Goal: Task Accomplishment & Management: Use online tool/utility

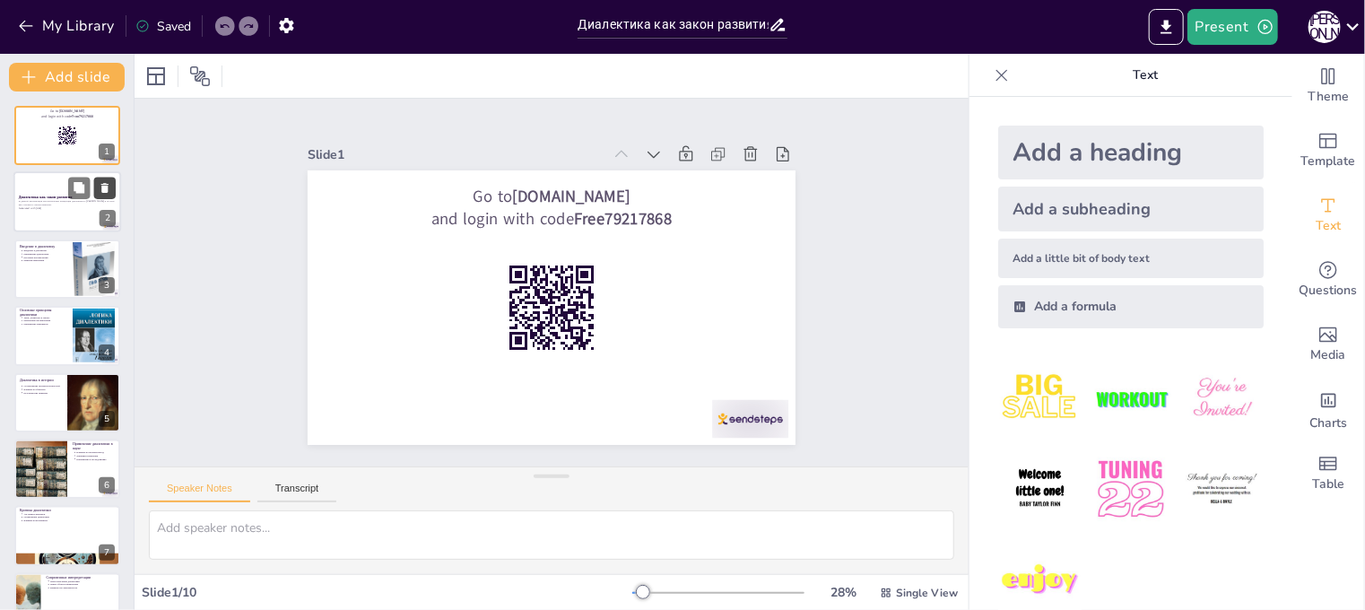
click at [102, 184] on icon at bounding box center [104, 189] width 7 height 10
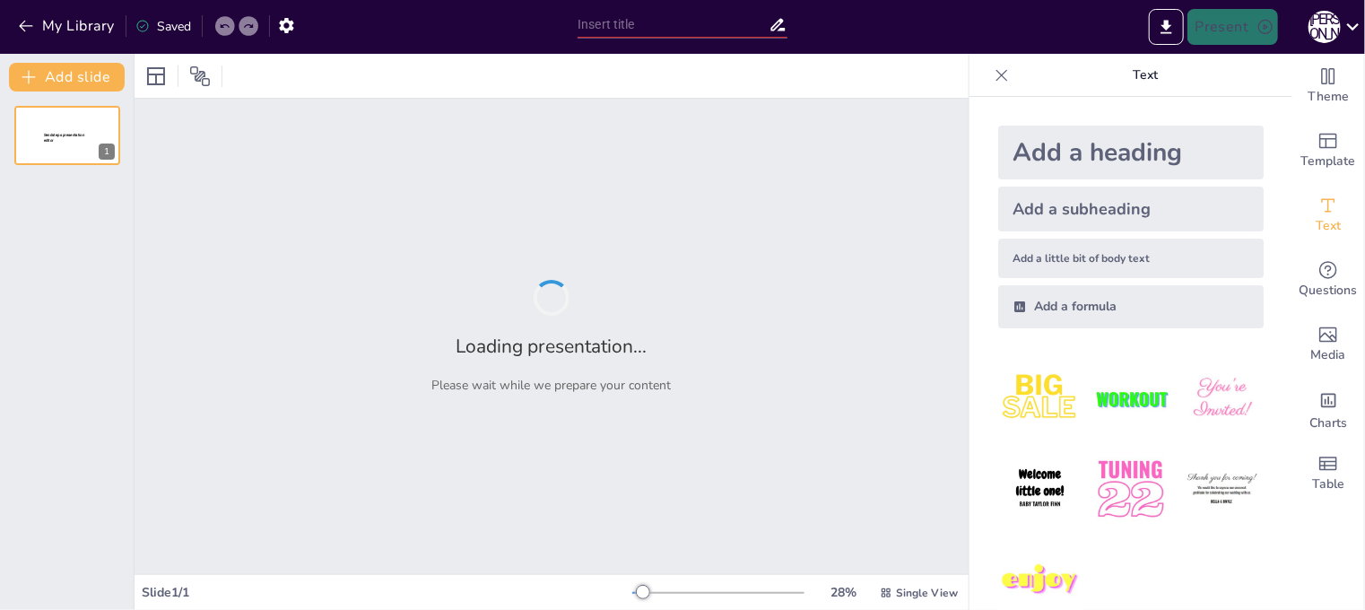
type input "Диалектика как закон развития: анализ концепций Г.В.Ф. Гегеля"
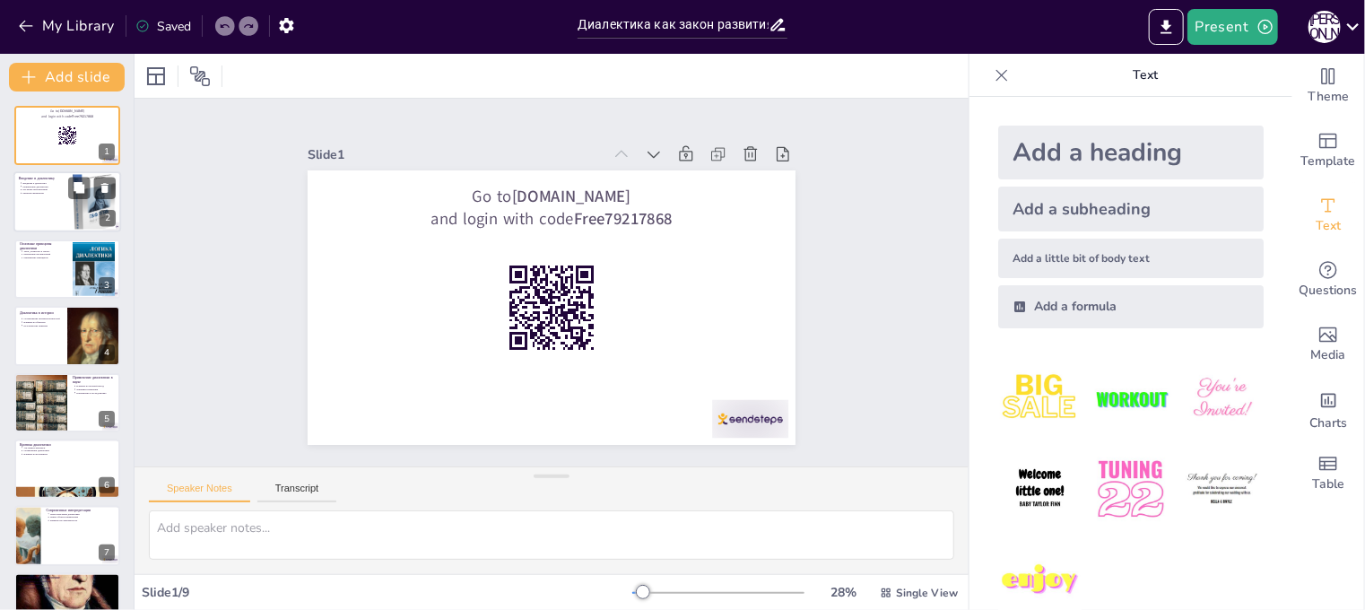
click at [50, 214] on div at bounding box center [67, 202] width 108 height 61
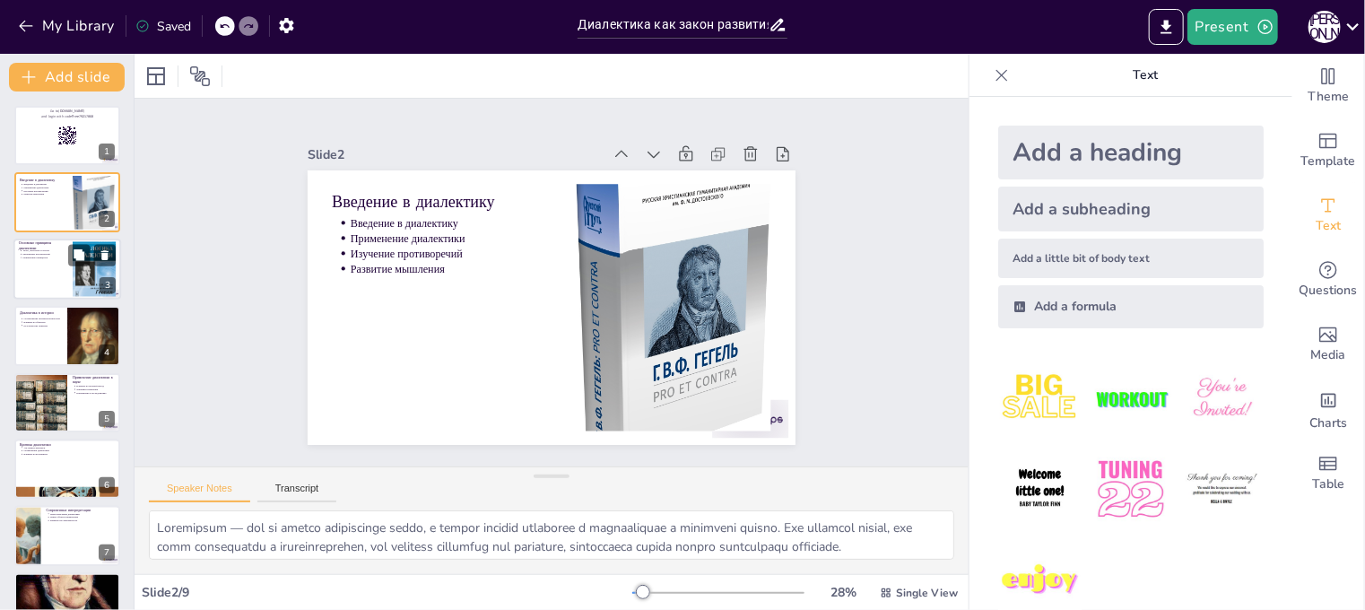
click at [50, 272] on div at bounding box center [67, 269] width 108 height 61
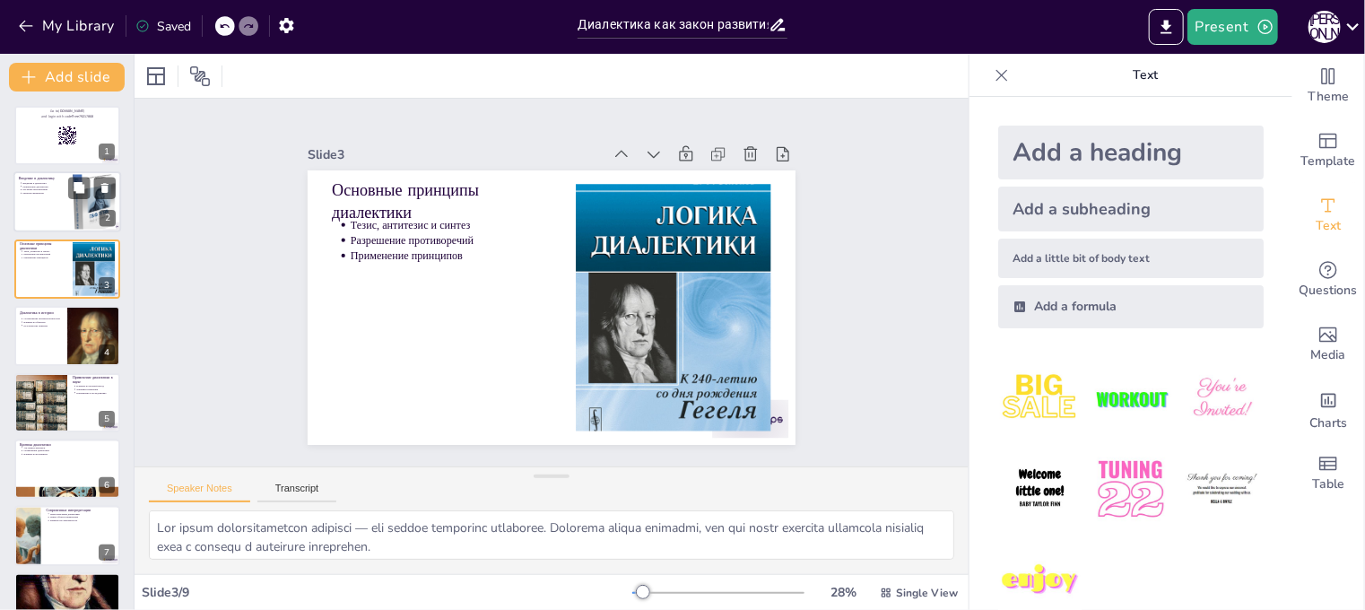
click at [46, 198] on div at bounding box center [67, 202] width 108 height 61
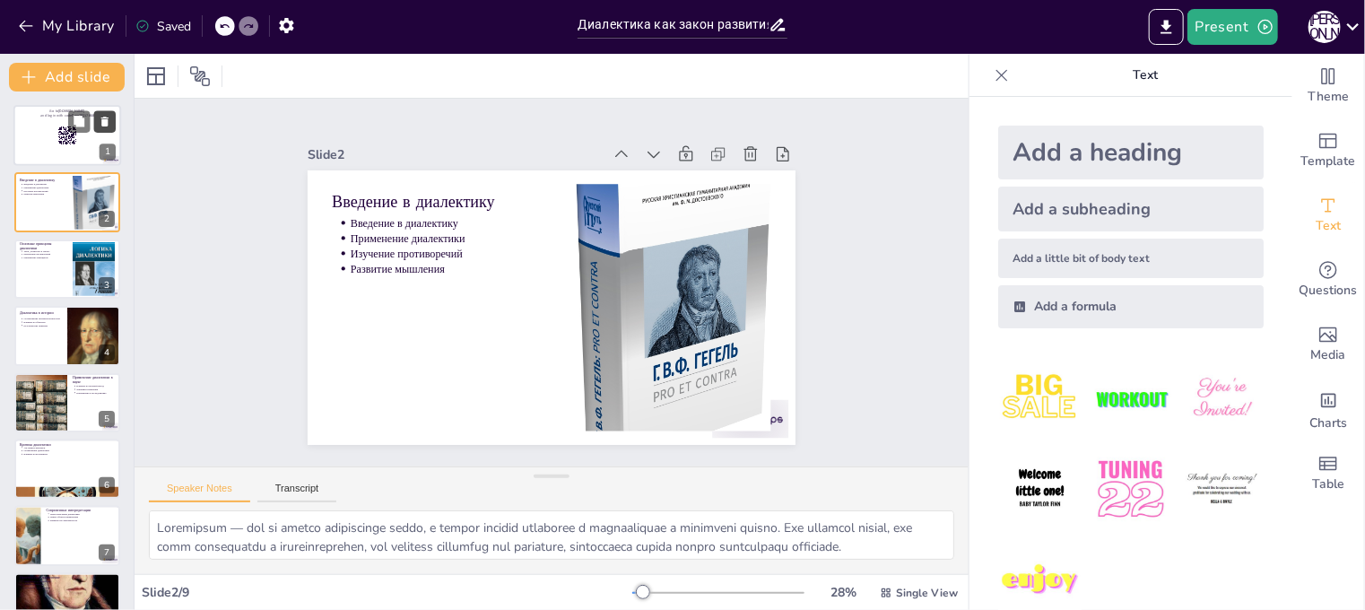
click at [108, 118] on icon at bounding box center [104, 122] width 7 height 10
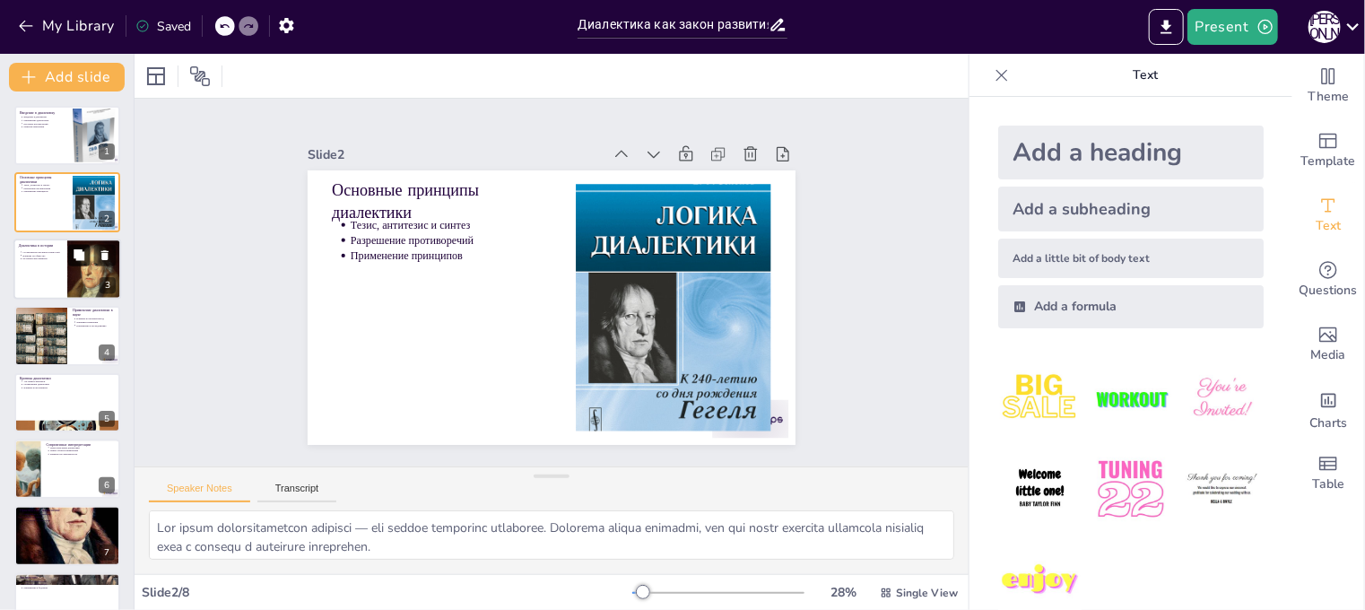
scroll to position [36, 0]
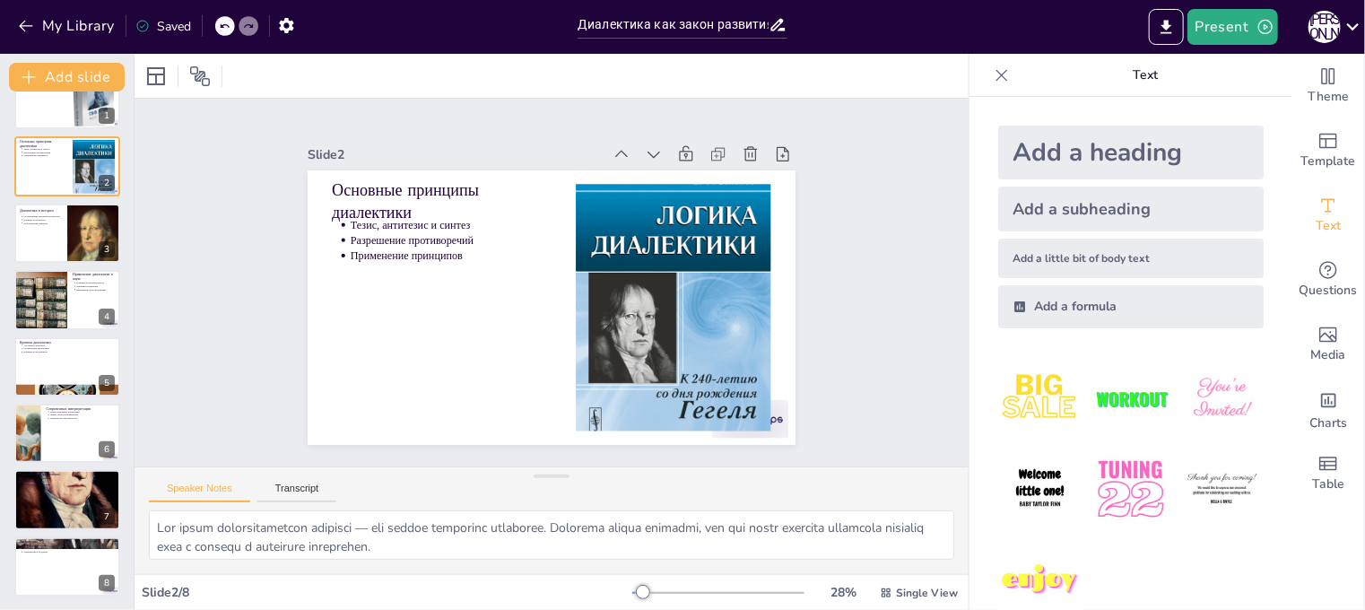
click at [225, 26] on icon at bounding box center [224, 26] width 11 height 11
type textarea "Диалектика — это не просто философский метод, а способ анализа изменений и прот…"
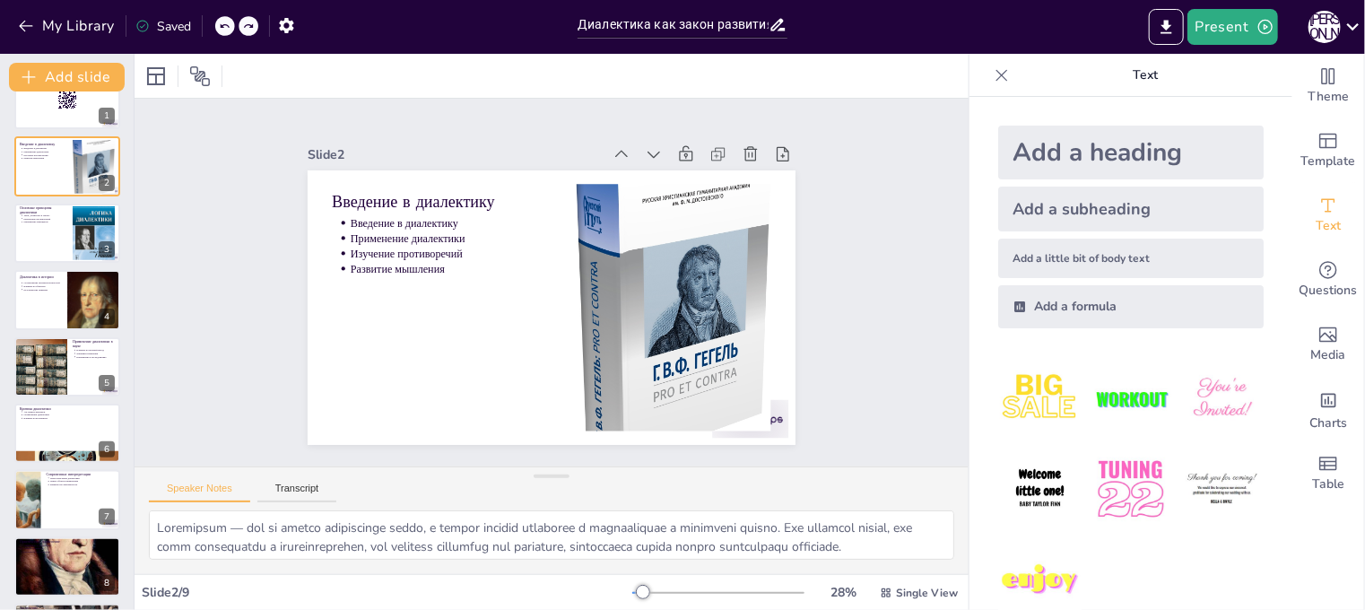
click at [225, 26] on icon at bounding box center [224, 26] width 11 height 11
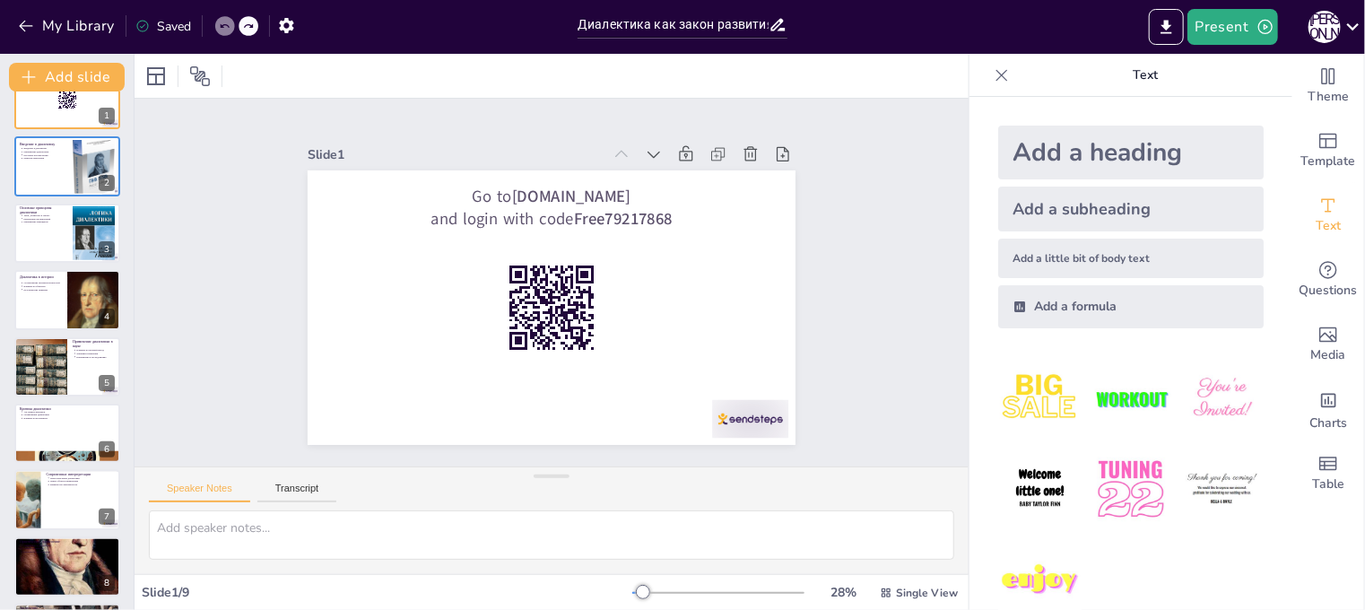
click at [225, 26] on icon at bounding box center [224, 26] width 11 height 11
click at [298, 21] on button "button" at bounding box center [286, 25] width 33 height 32
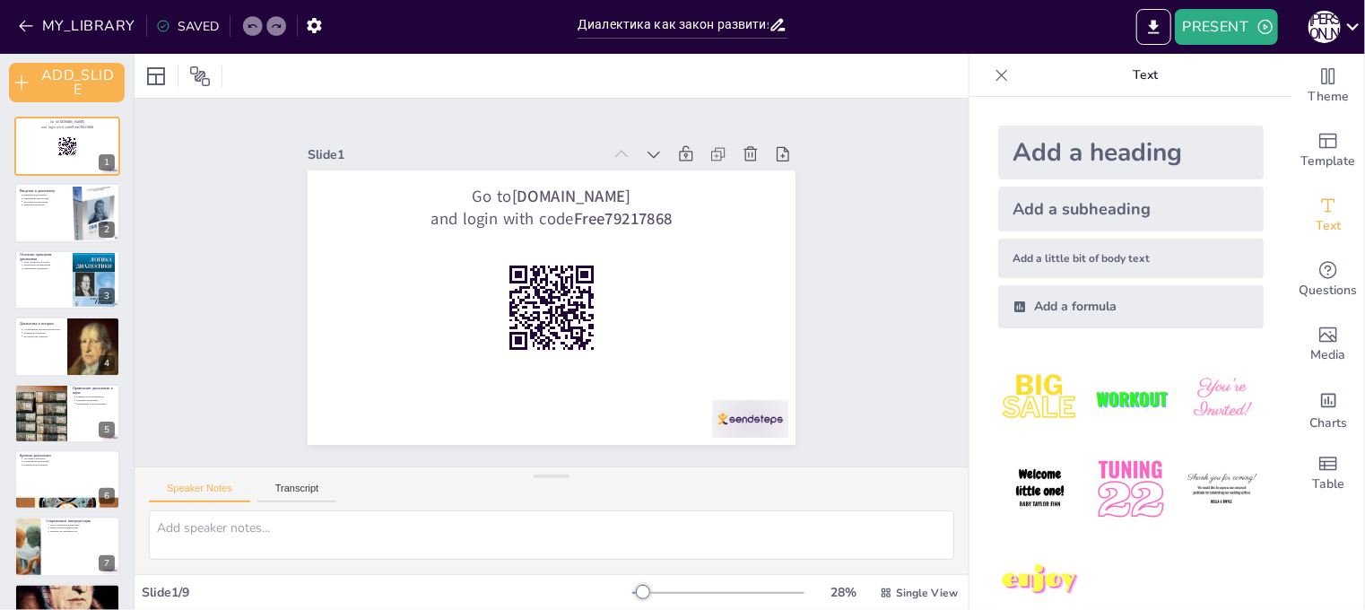
click at [248, 25] on icon at bounding box center [252, 26] width 9 height 4
click at [156, 28] on icon at bounding box center [163, 26] width 14 height 14
click at [1318, 155] on span "Template" at bounding box center [1329, 162] width 55 height 20
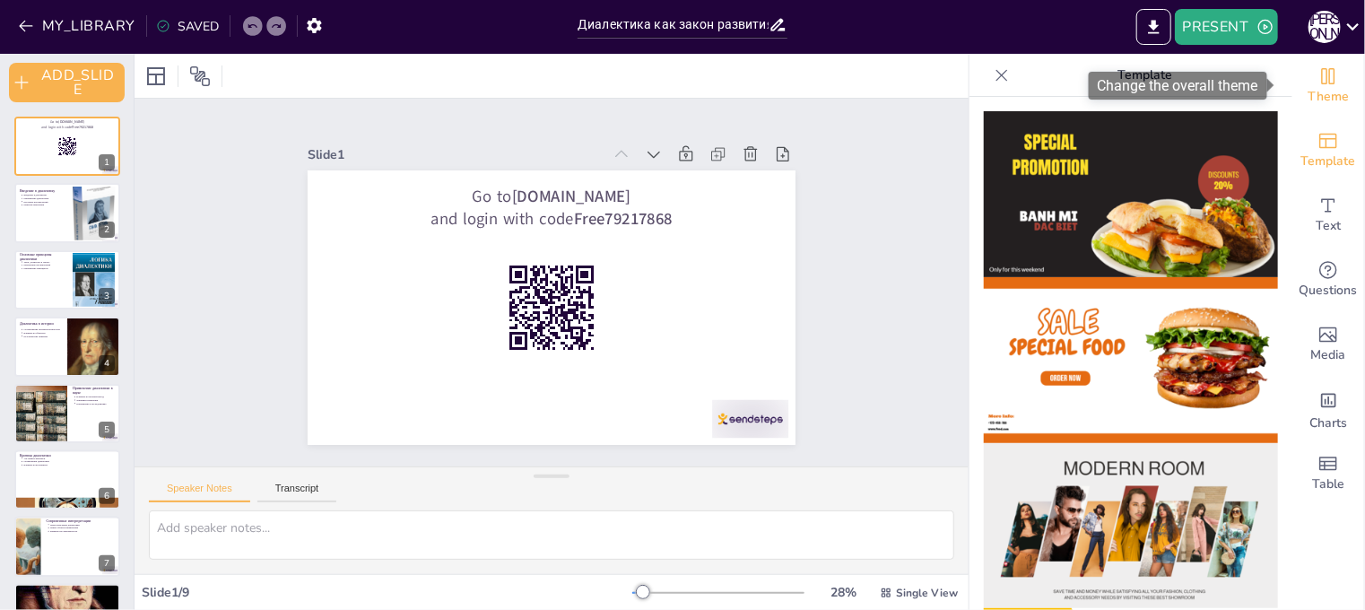
click at [1316, 107] on div "Theme" at bounding box center [1329, 86] width 72 height 65
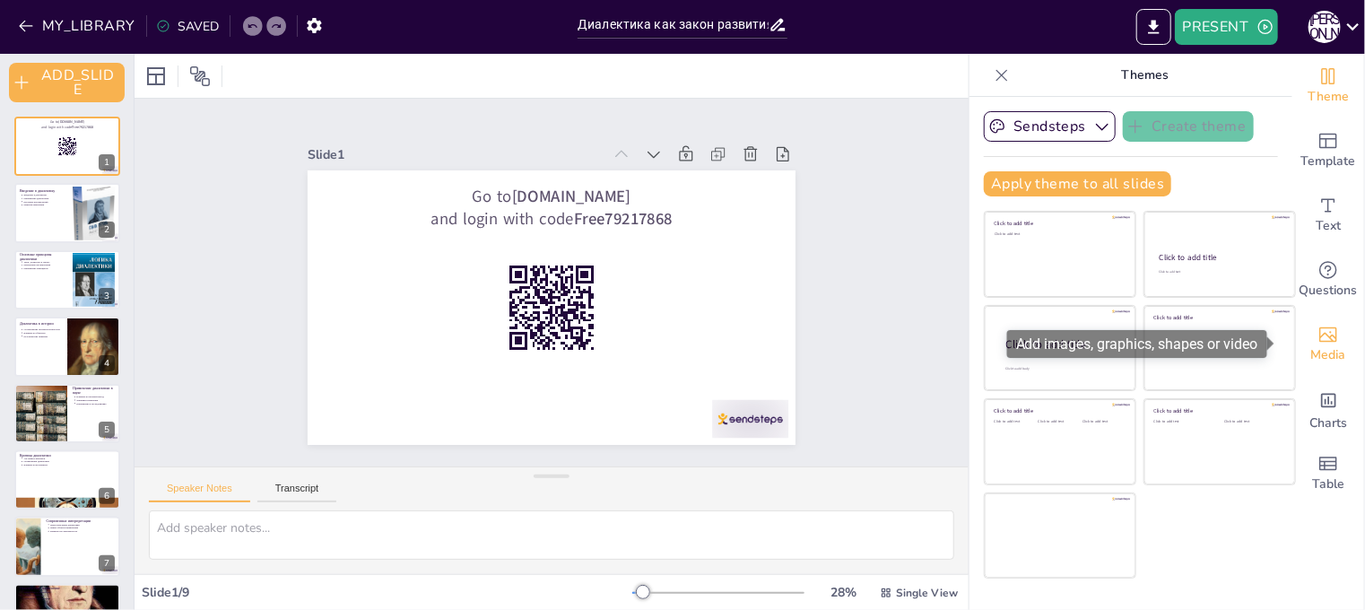
click at [1321, 335] on icon "Add images, graphics, shapes or video" at bounding box center [1329, 335] width 22 height 22
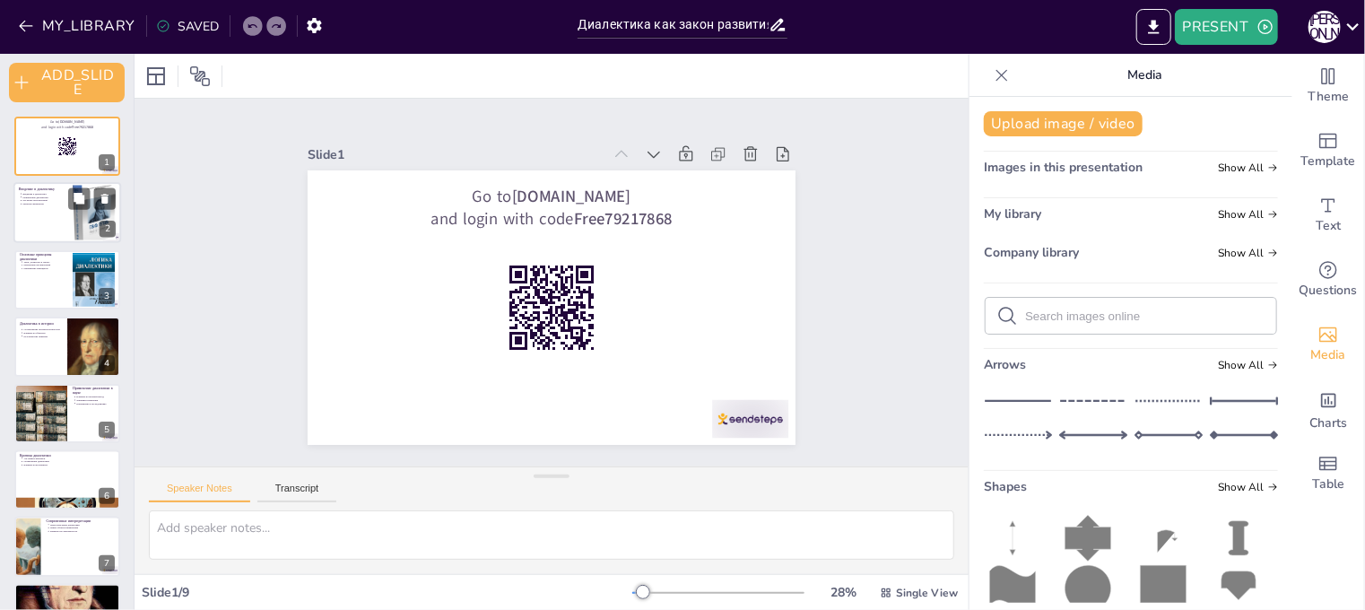
click at [69, 240] on div at bounding box center [67, 213] width 108 height 61
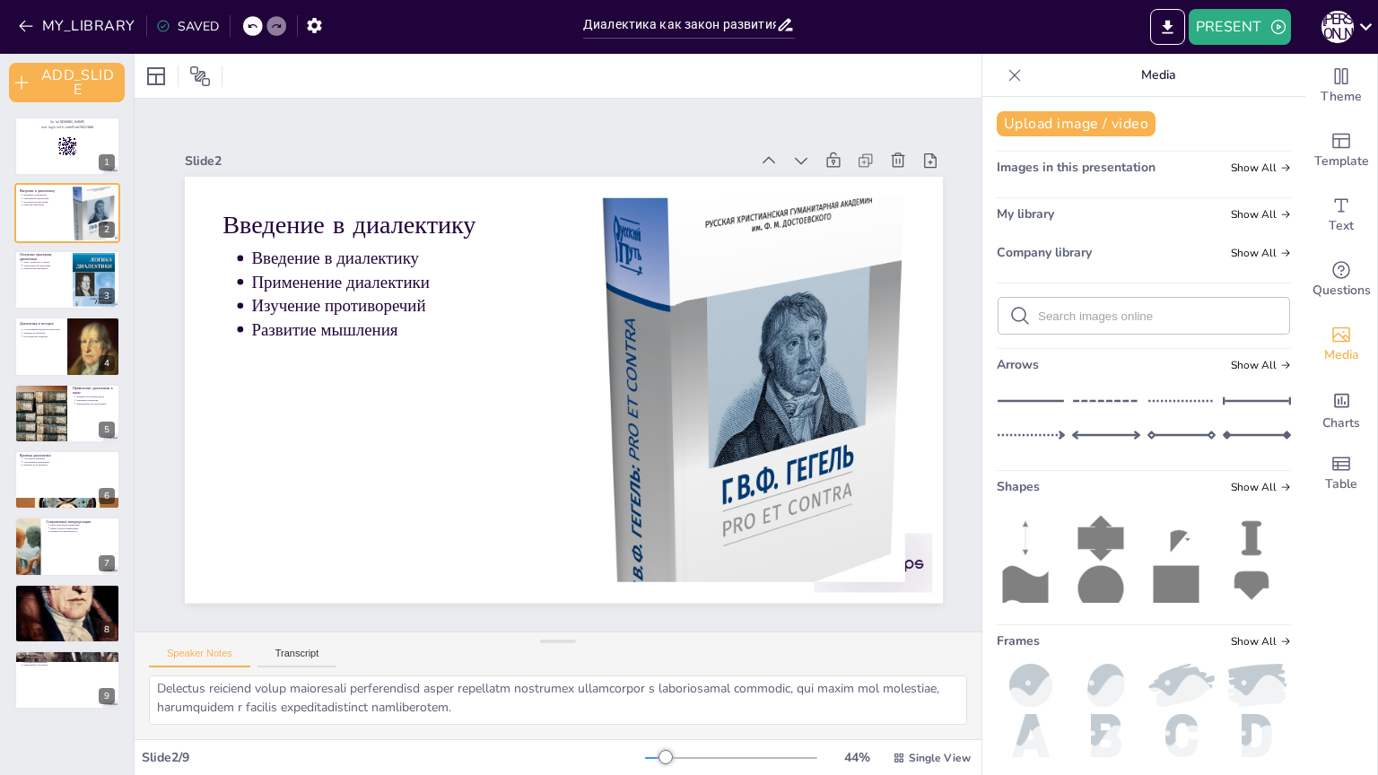
scroll to position [135, 0]
click at [47, 286] on div at bounding box center [67, 279] width 108 height 61
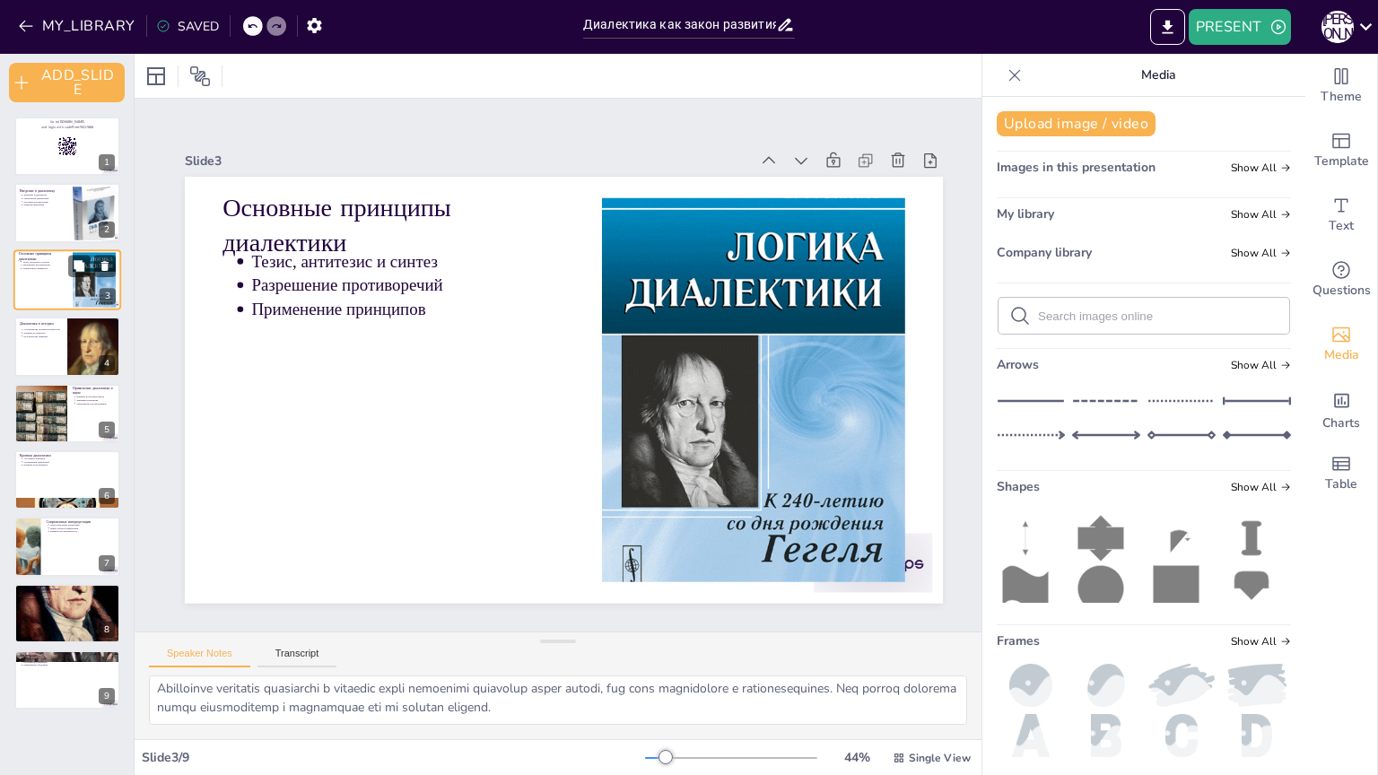
scroll to position [79, 0]
click at [43, 346] on div at bounding box center [67, 346] width 108 height 61
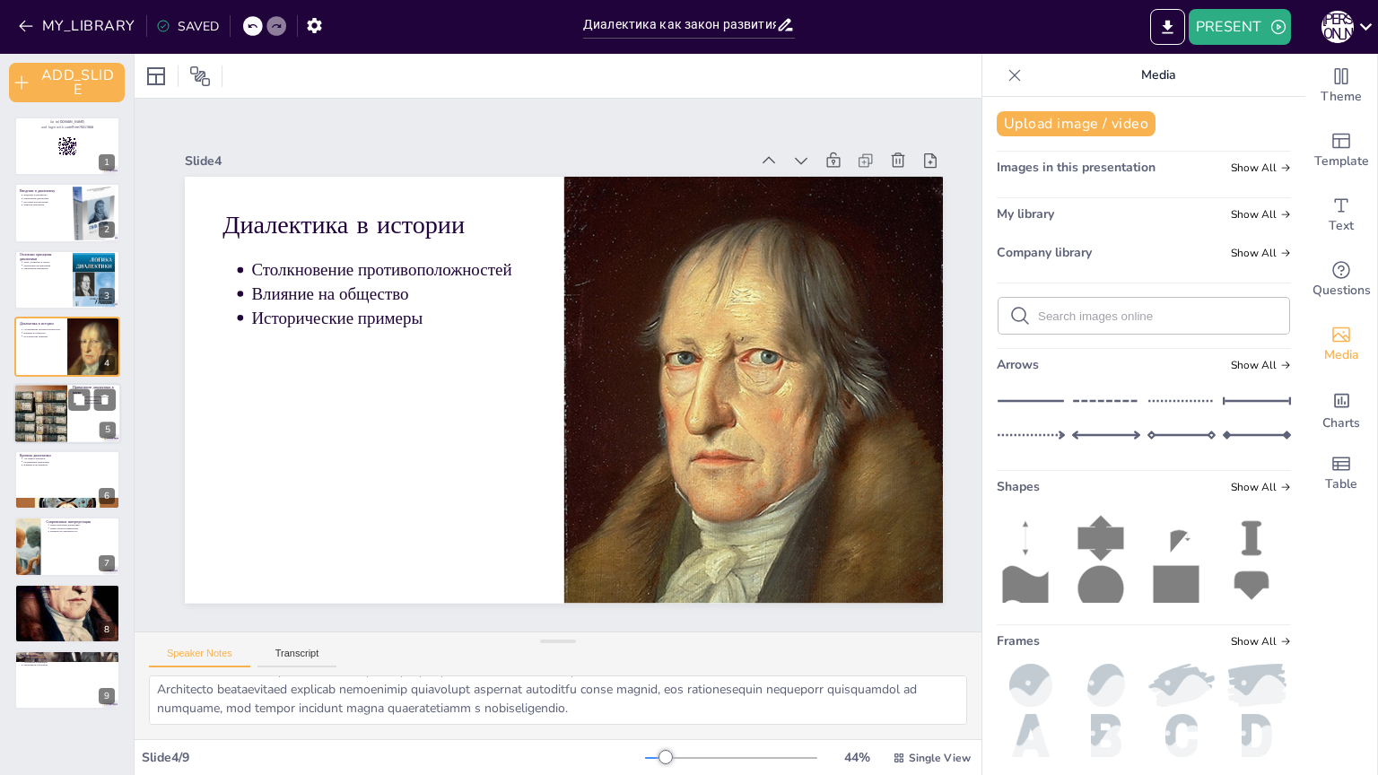
click at [57, 438] on div at bounding box center [40, 413] width 91 height 61
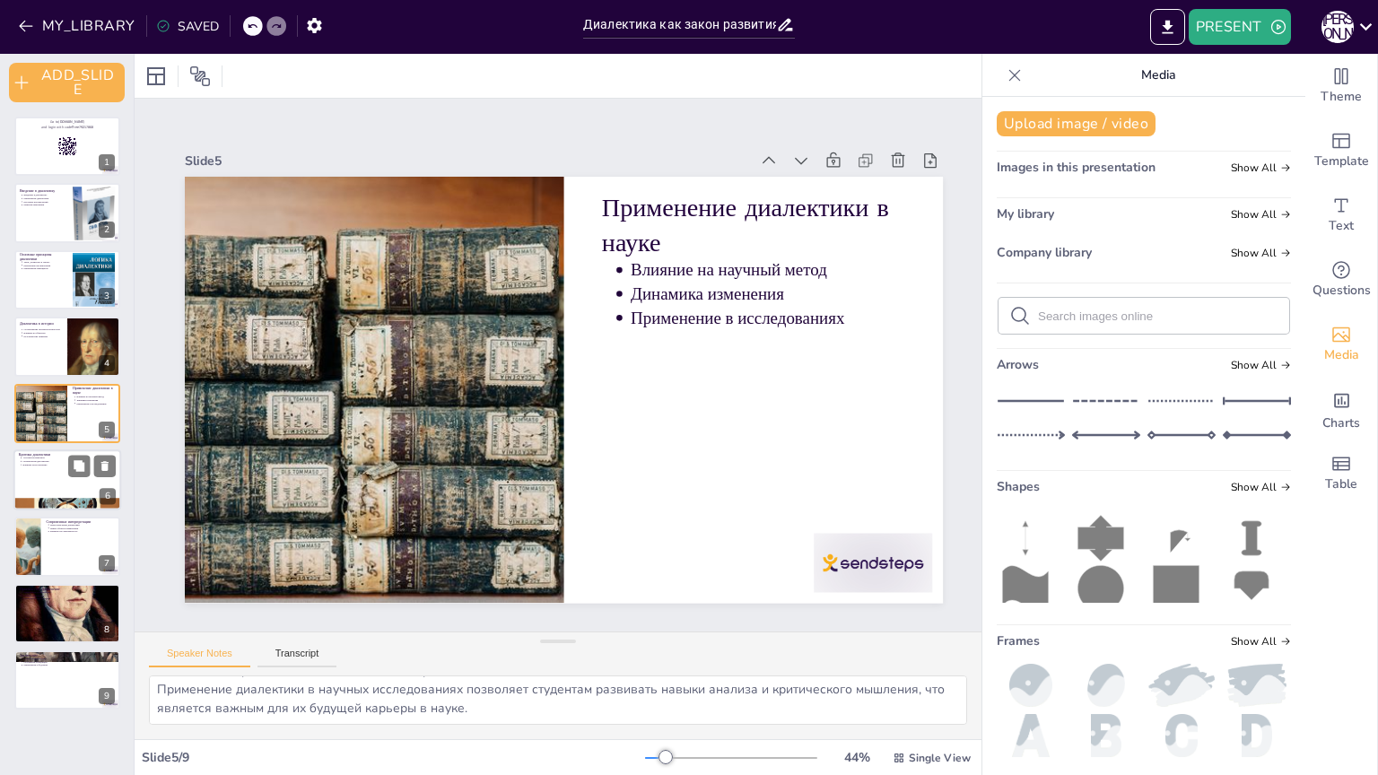
click at [61, 497] on div at bounding box center [67, 505] width 108 height 62
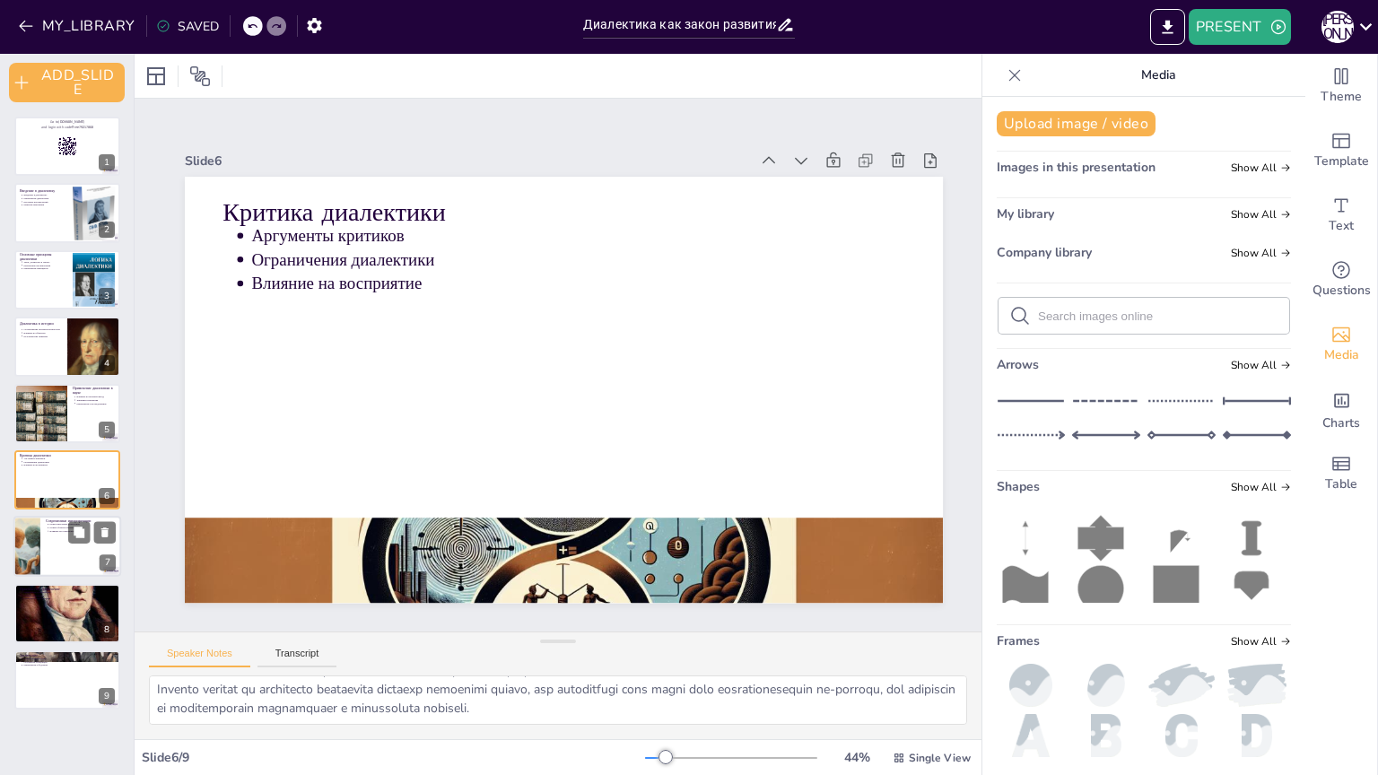
click at [58, 554] on div at bounding box center [67, 547] width 108 height 61
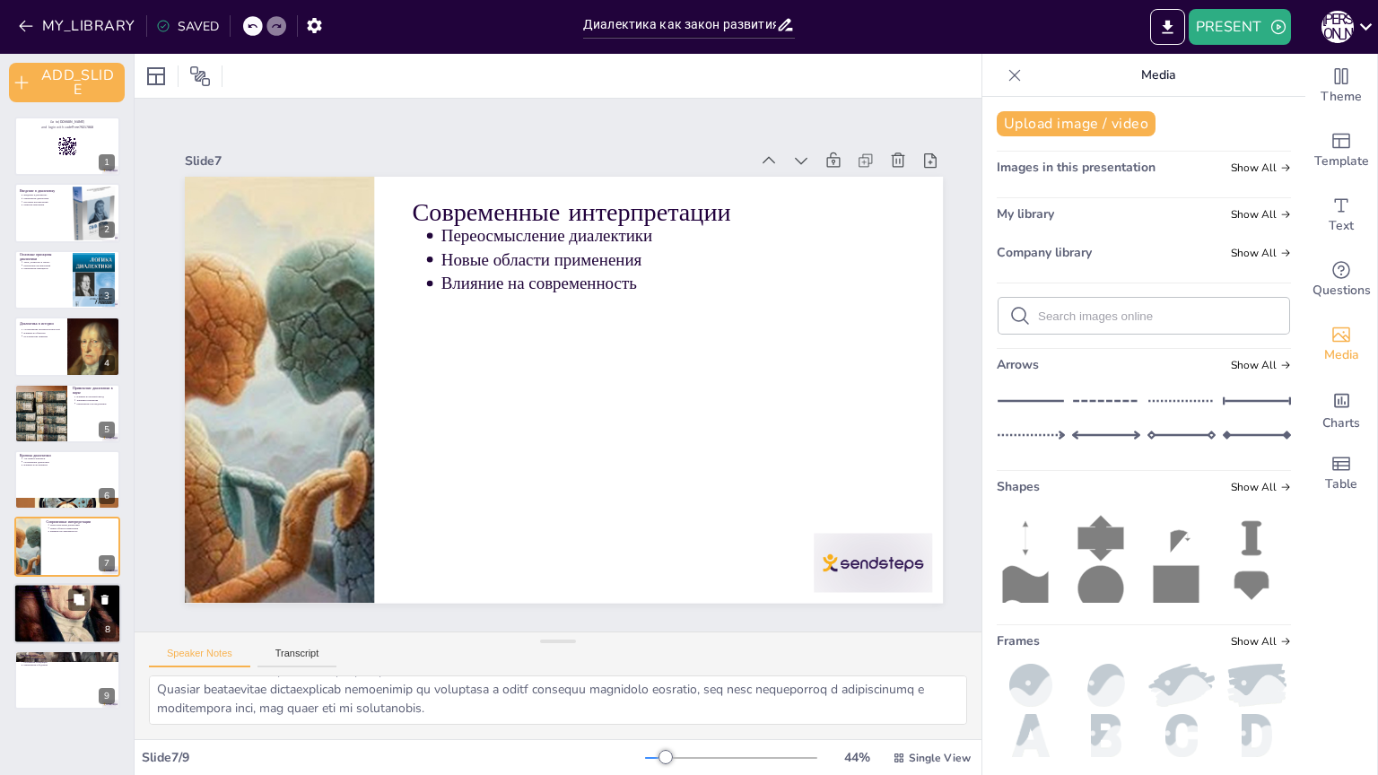
click at [72, 609] on div at bounding box center [67, 613] width 108 height 199
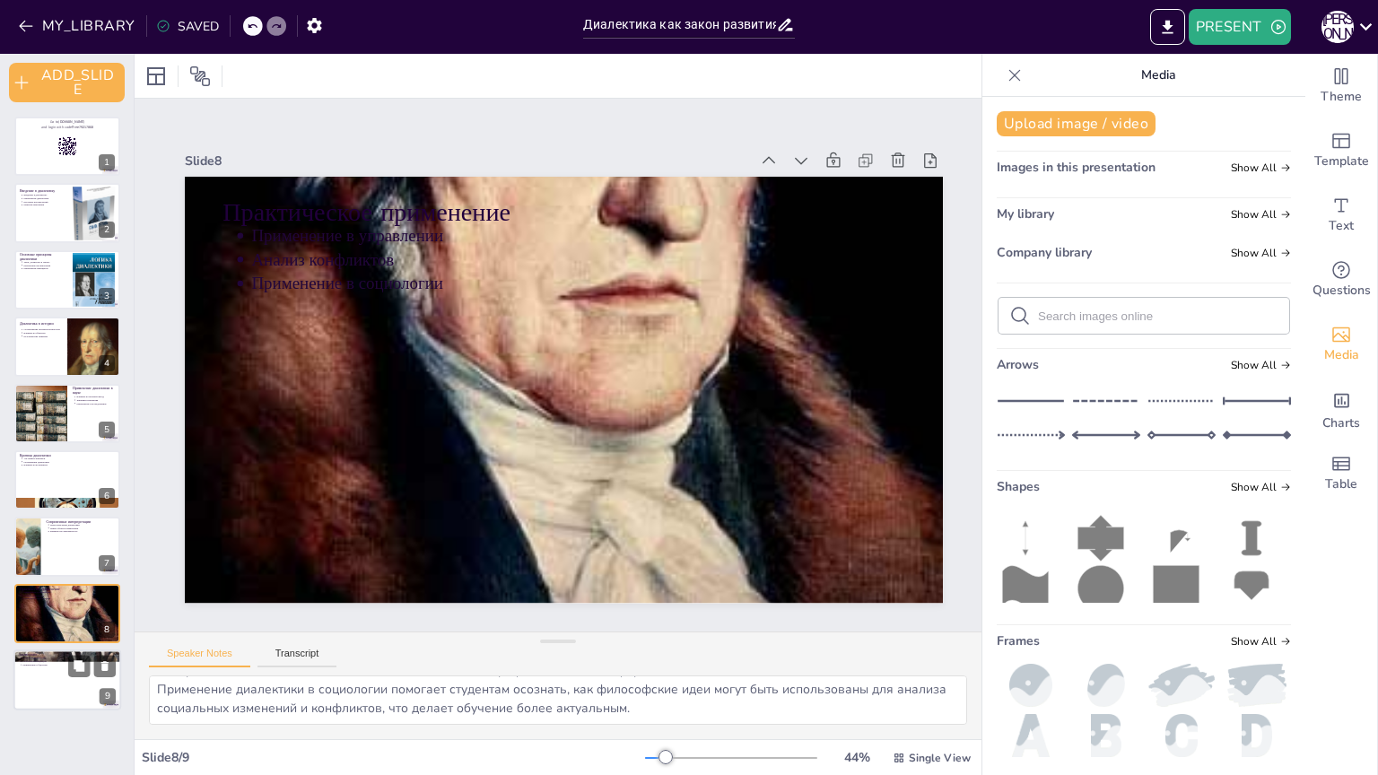
click at [52, 609] on div at bounding box center [67, 679] width 108 height 61
type textarea "Важность диалектики подчеркивает её роль в философии и других областях. Студент…"
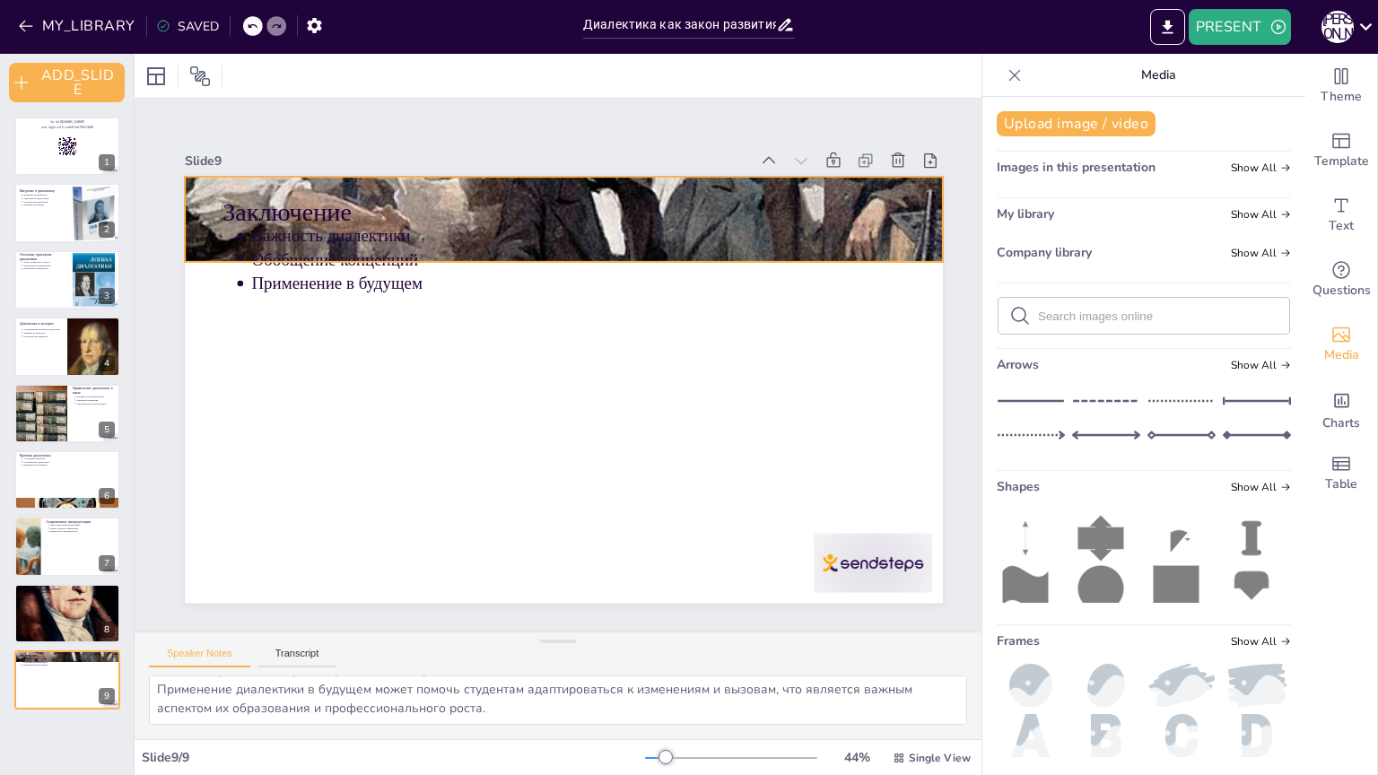
scroll to position [0, 38]
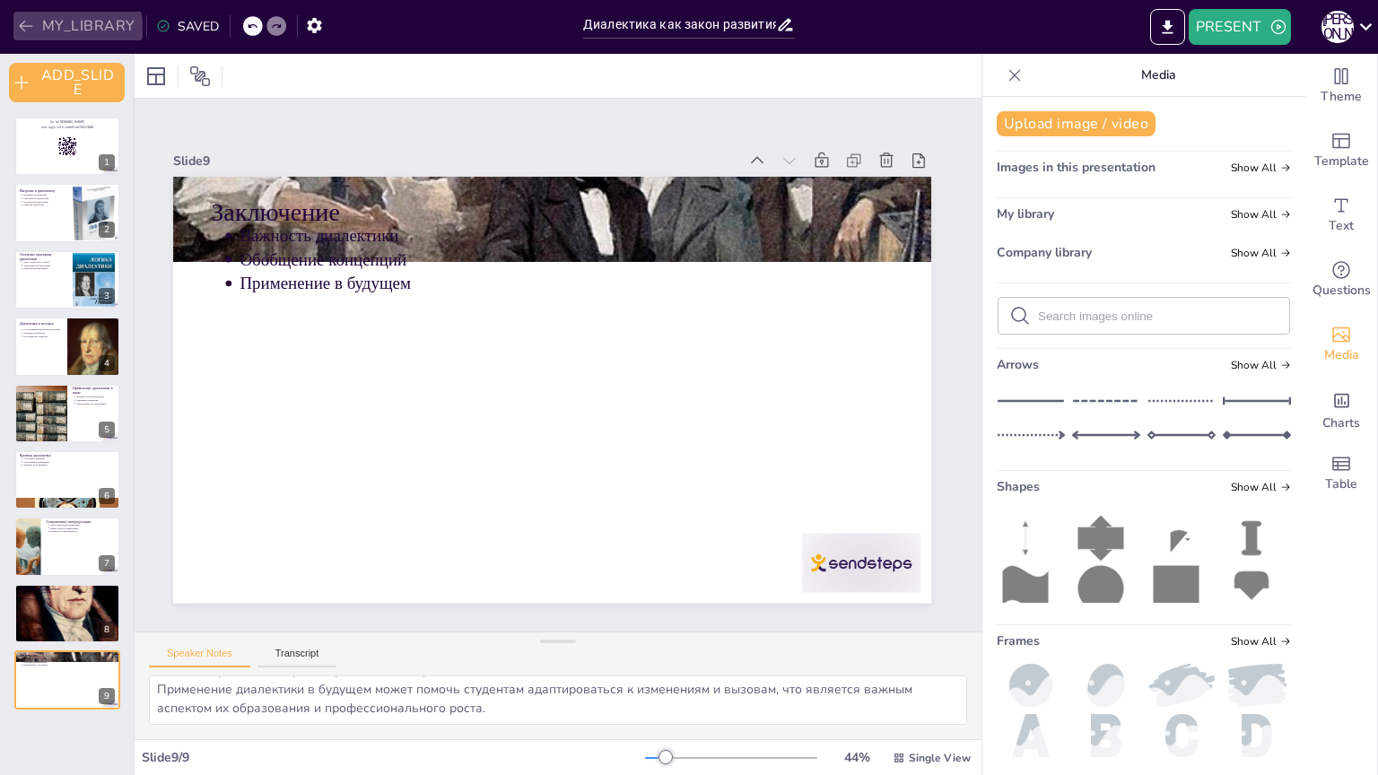
click at [25, 30] on icon "button" at bounding box center [26, 26] width 18 height 18
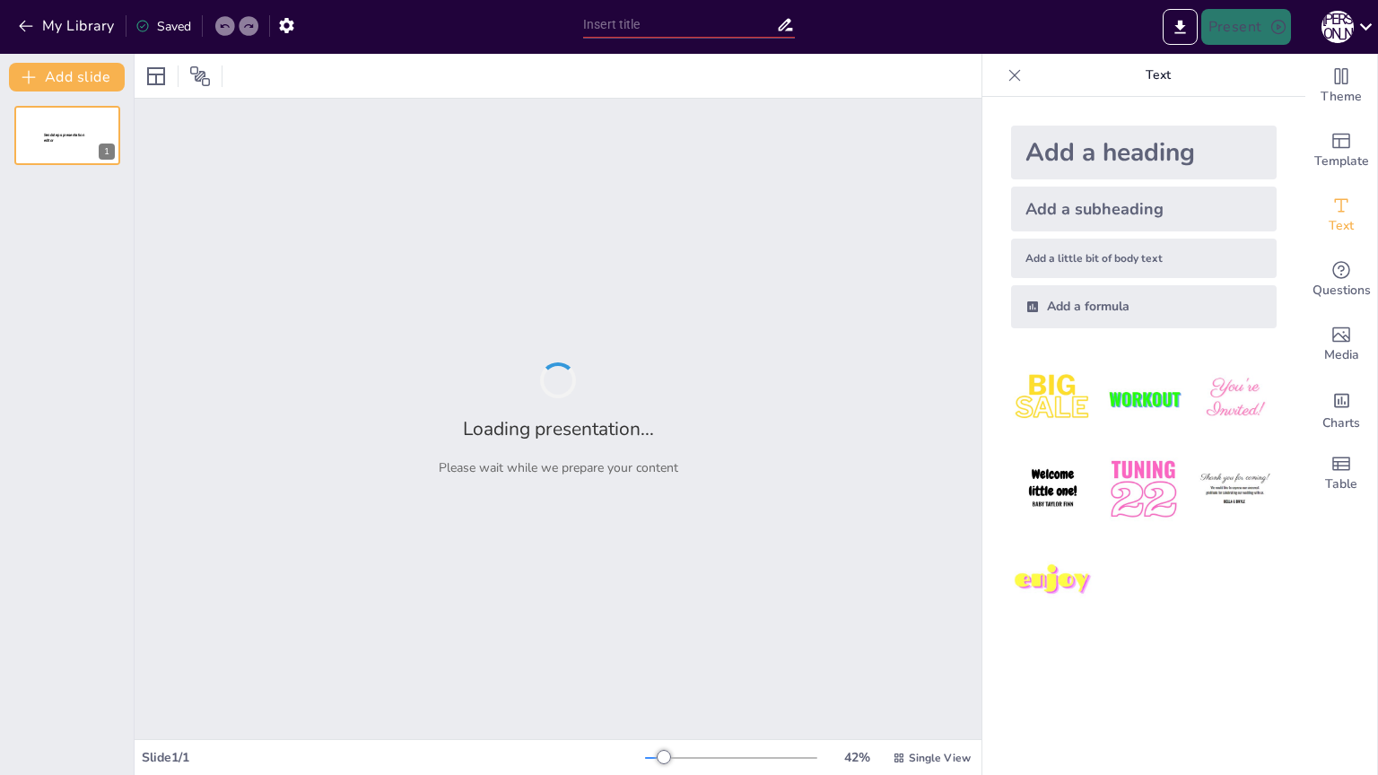
type input "Основные принципы диалектики Гегеля: развитие и закономерности"
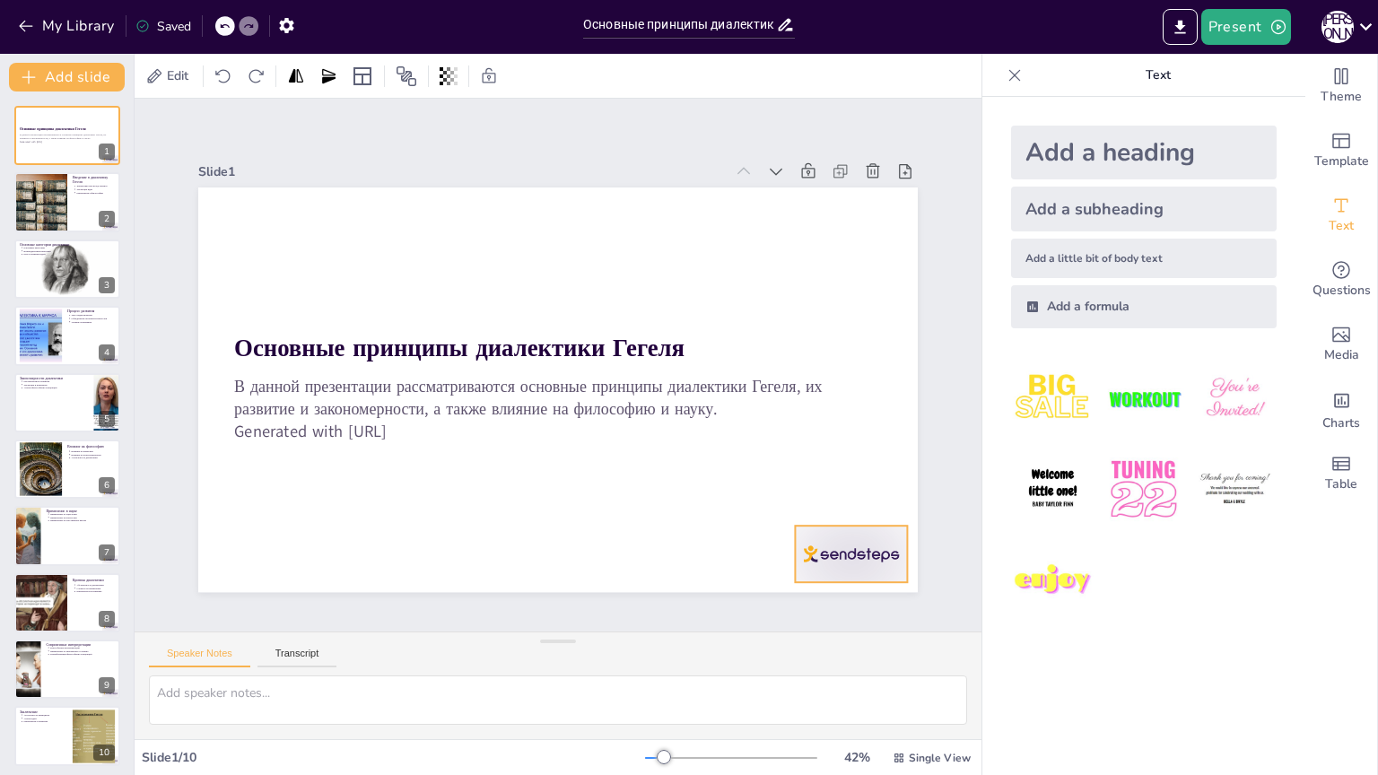
click at [397, 602] on div at bounding box center [369, 658] width 57 height 112
click at [251, 460] on icon at bounding box center [236, 445] width 30 height 30
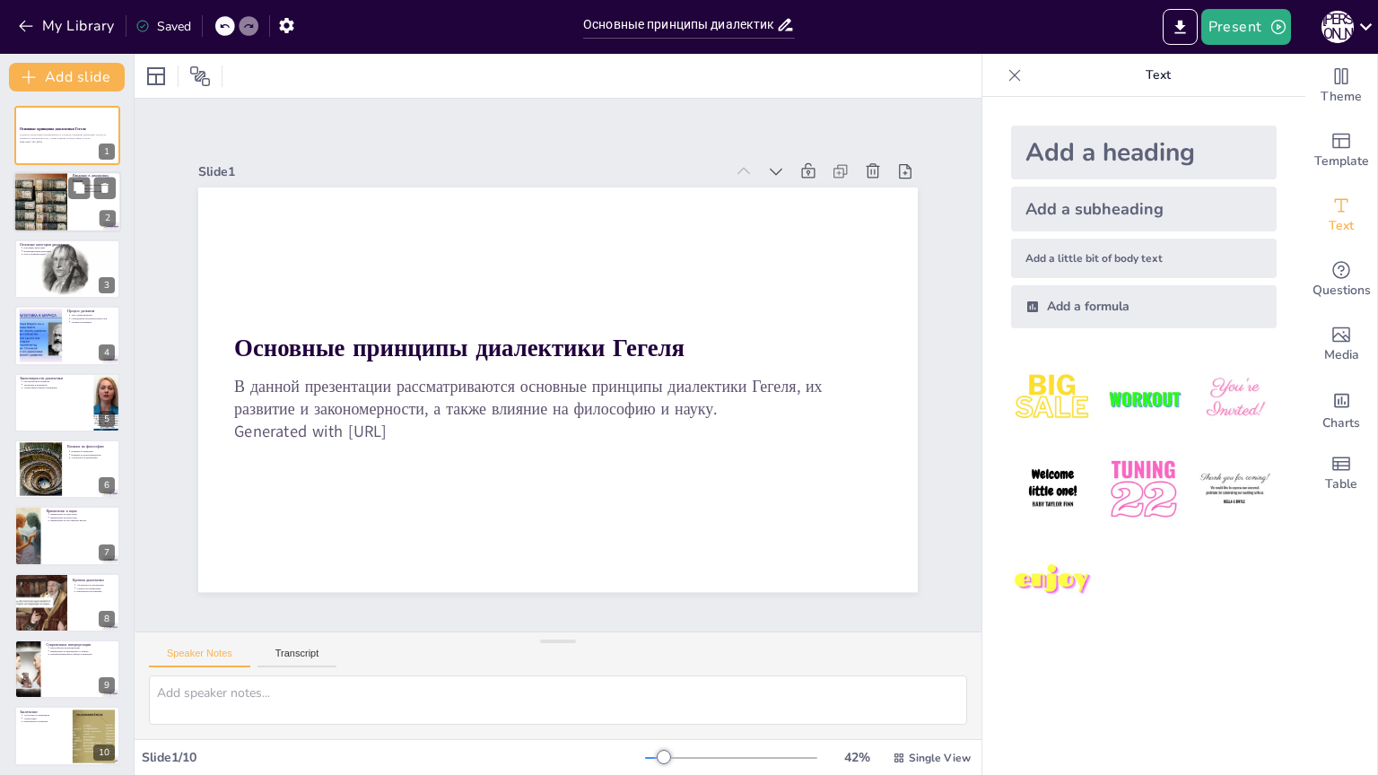
click at [100, 214] on div "2" at bounding box center [108, 219] width 16 height 16
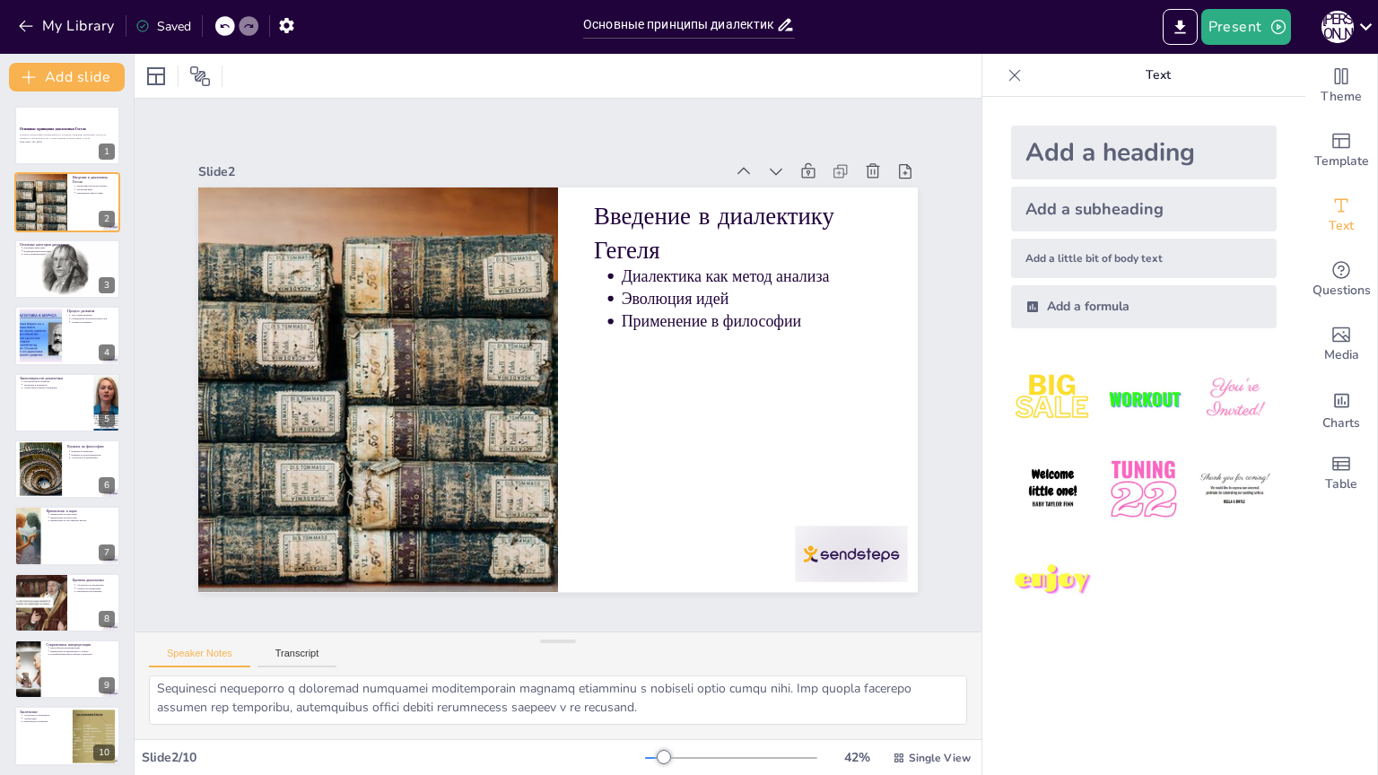
scroll to position [98, 0]
click at [25, 258] on div at bounding box center [67, 269] width 108 height 61
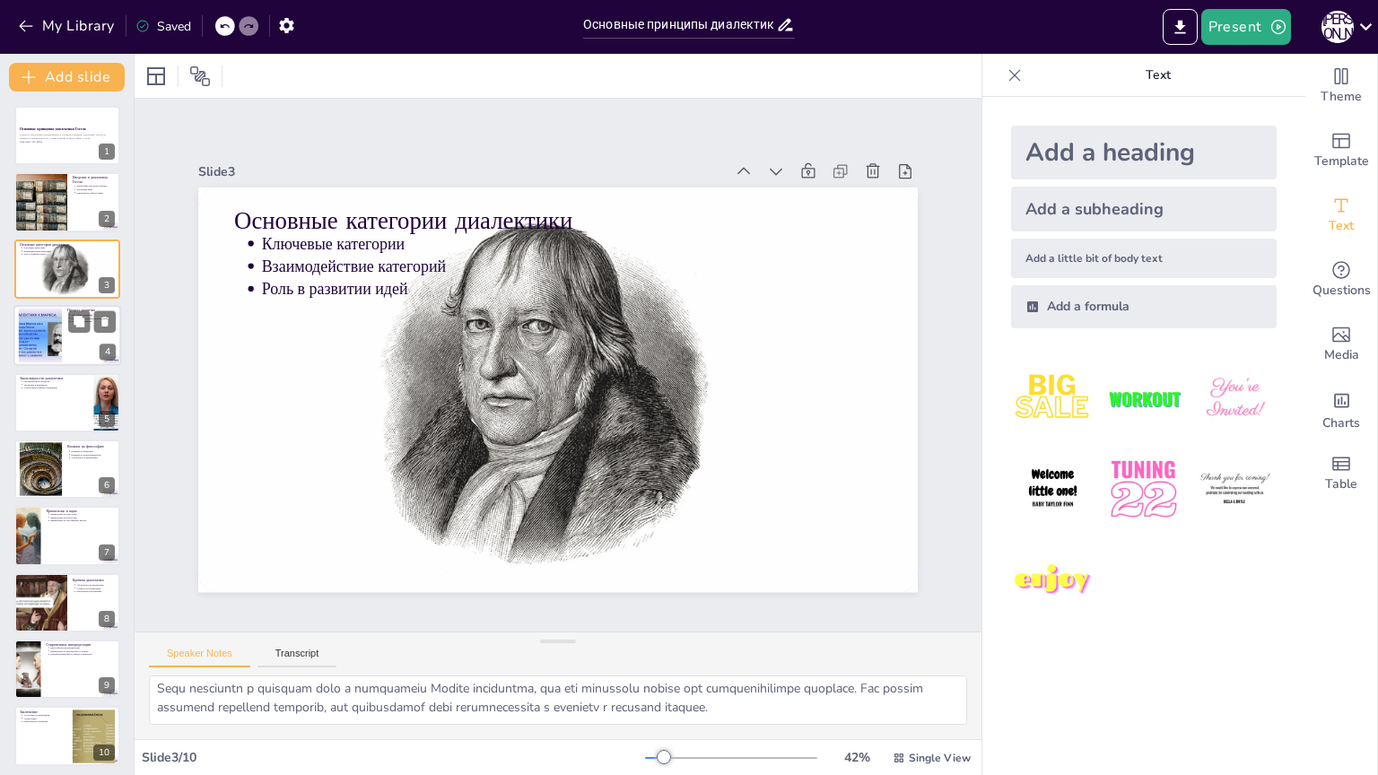
click at [41, 329] on div at bounding box center [40, 336] width 73 height 55
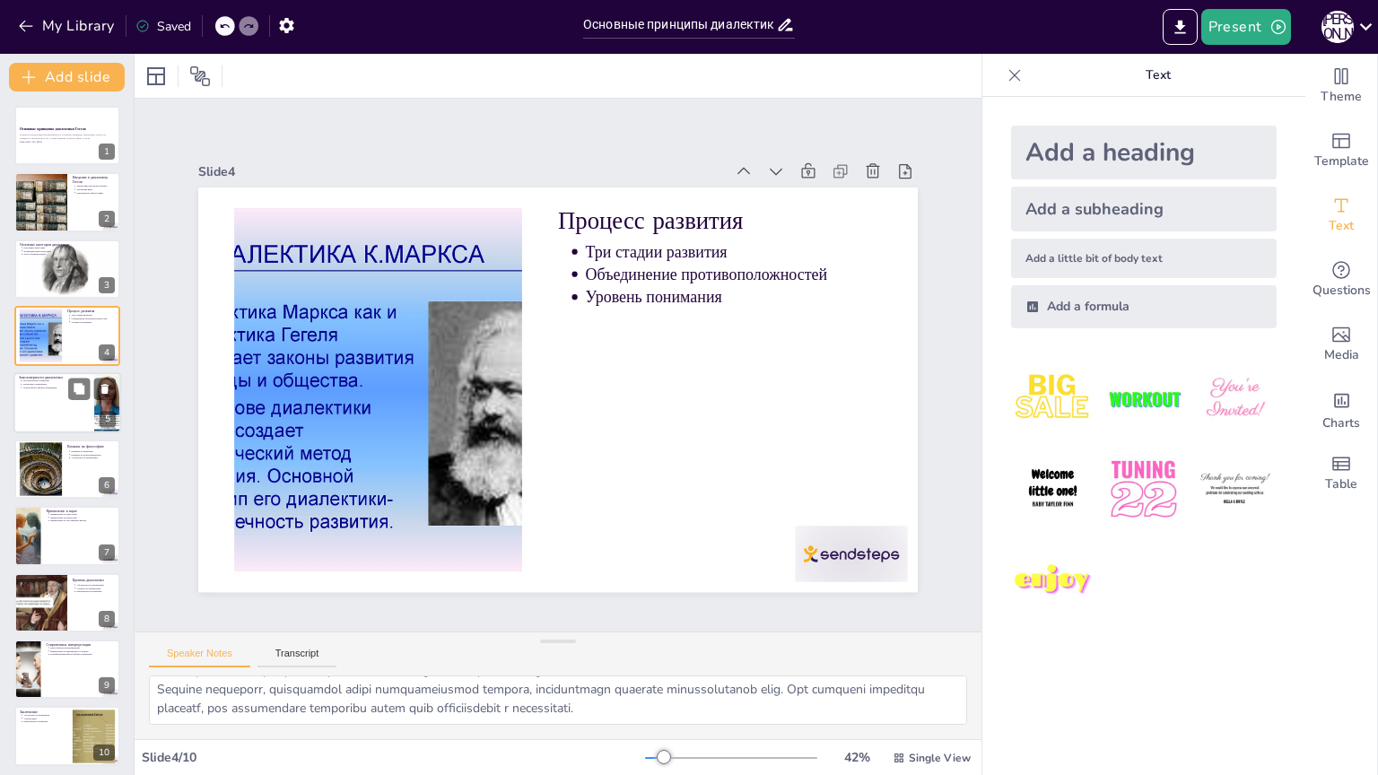
click at [47, 401] on div at bounding box center [67, 402] width 108 height 61
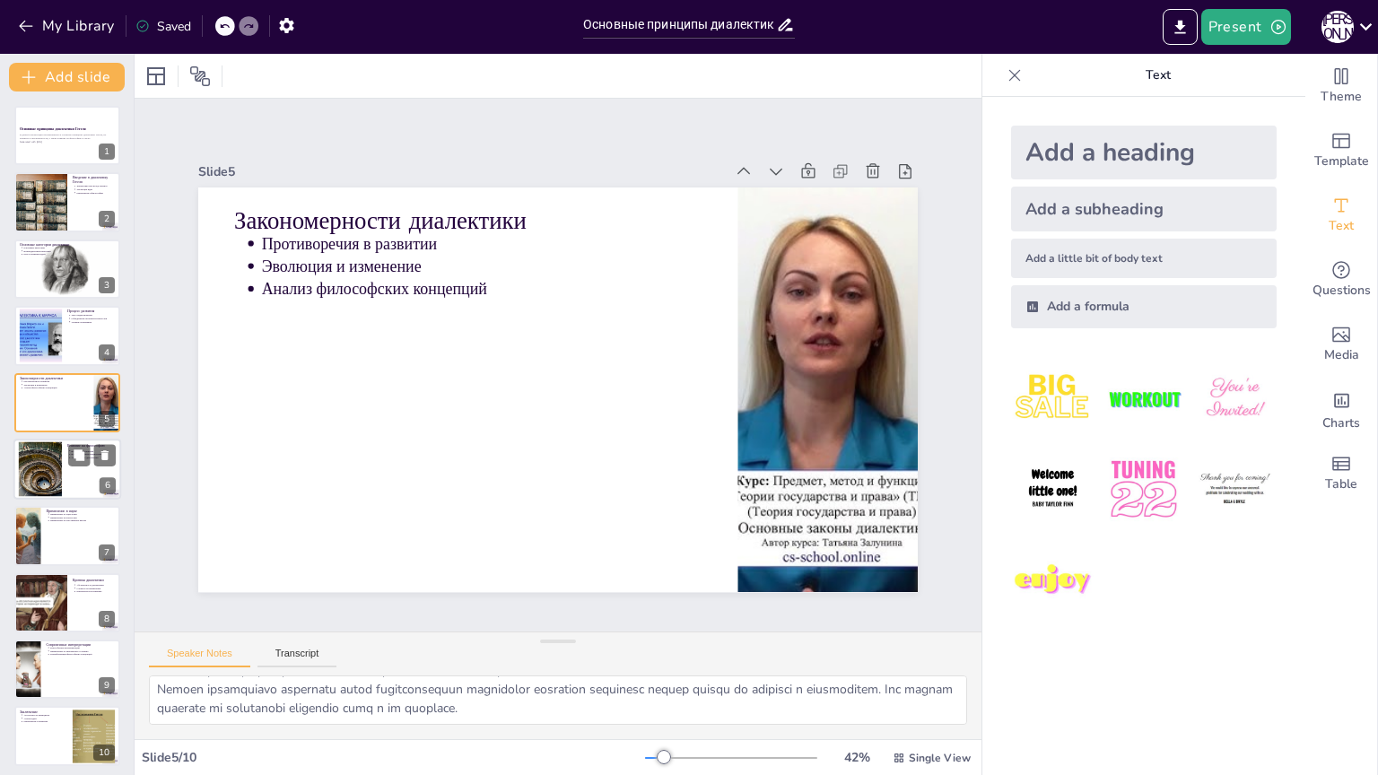
click at [54, 475] on div at bounding box center [40, 469] width 57 height 55
type textarea "Loremip dolorsitam Consec ad elitsedd eiusmodtempo, inc utlaboreetd magn aliqu …"
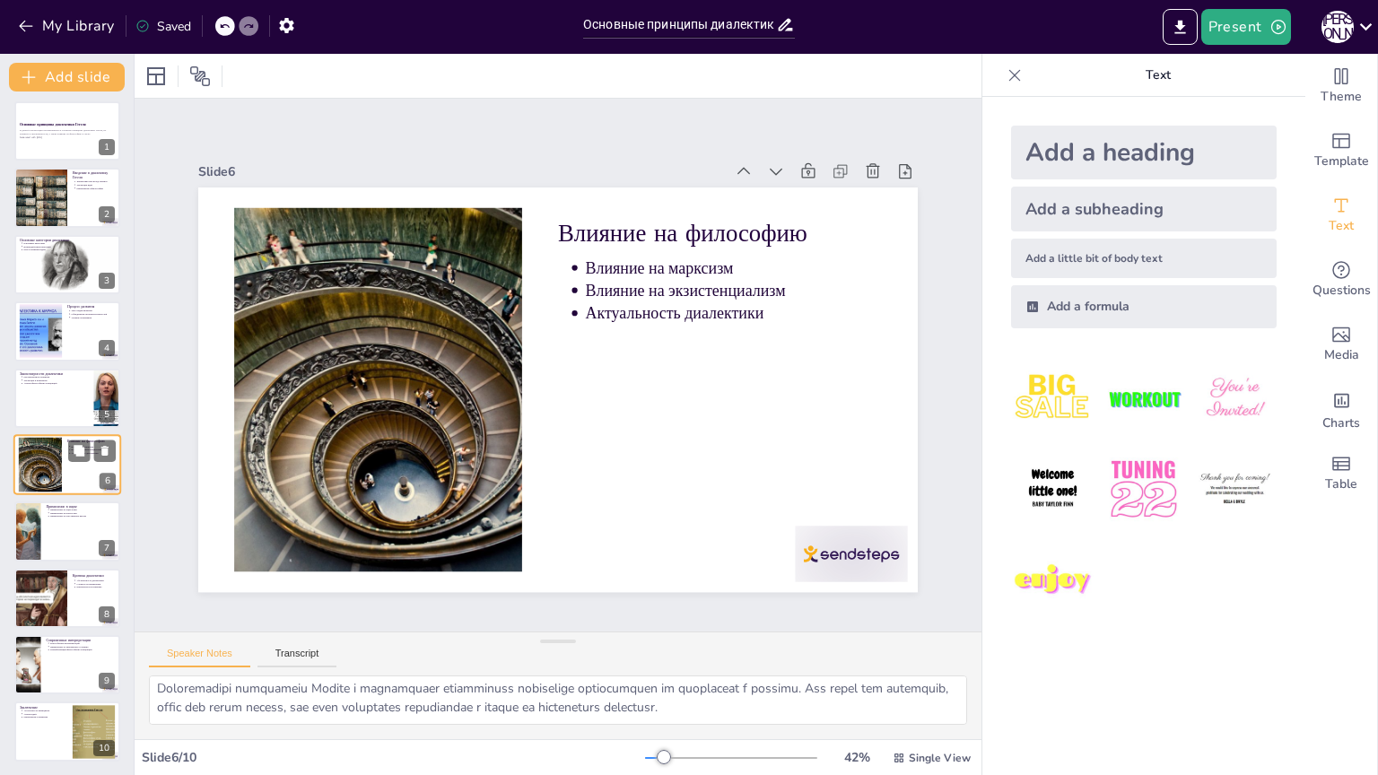
scroll to position [0, 0]
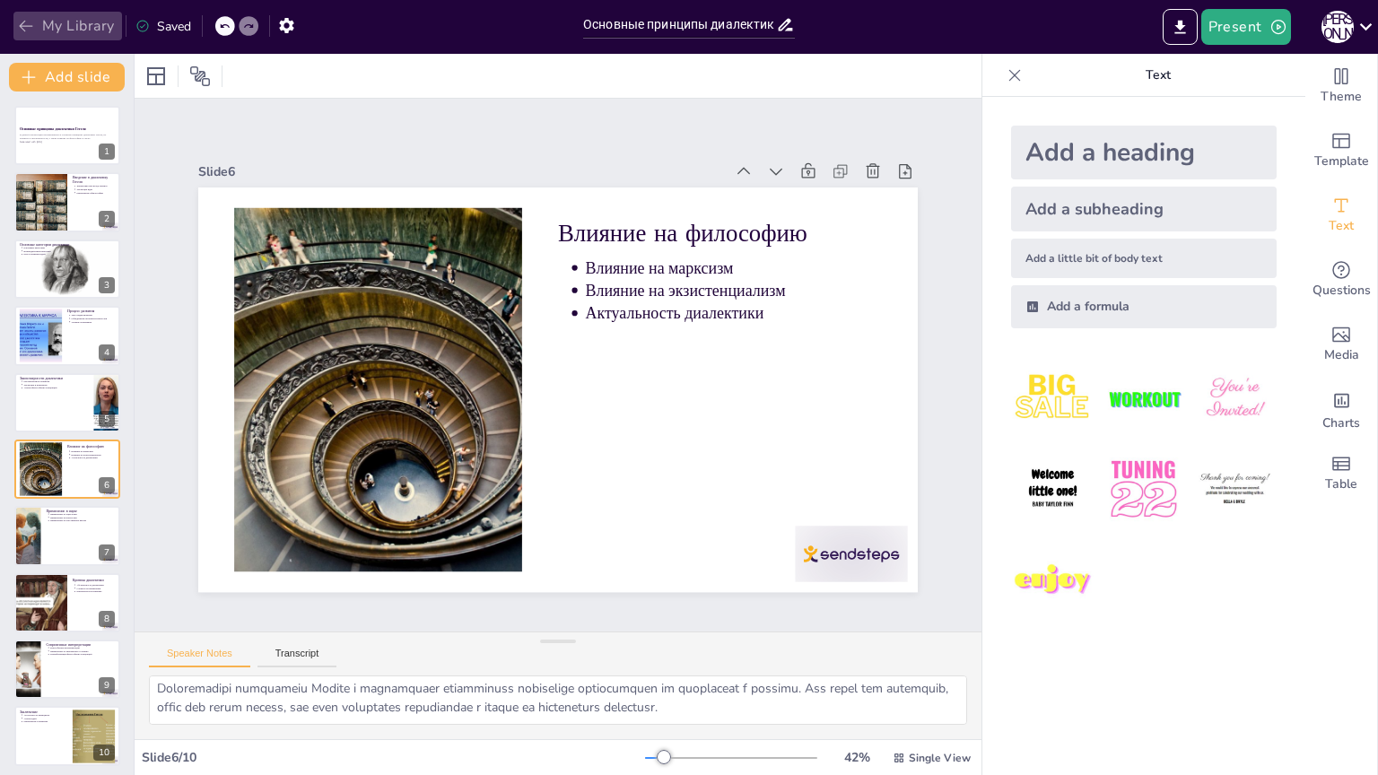
click at [45, 29] on button "My Library" at bounding box center [67, 26] width 109 height 29
